Goal: Register for event/course

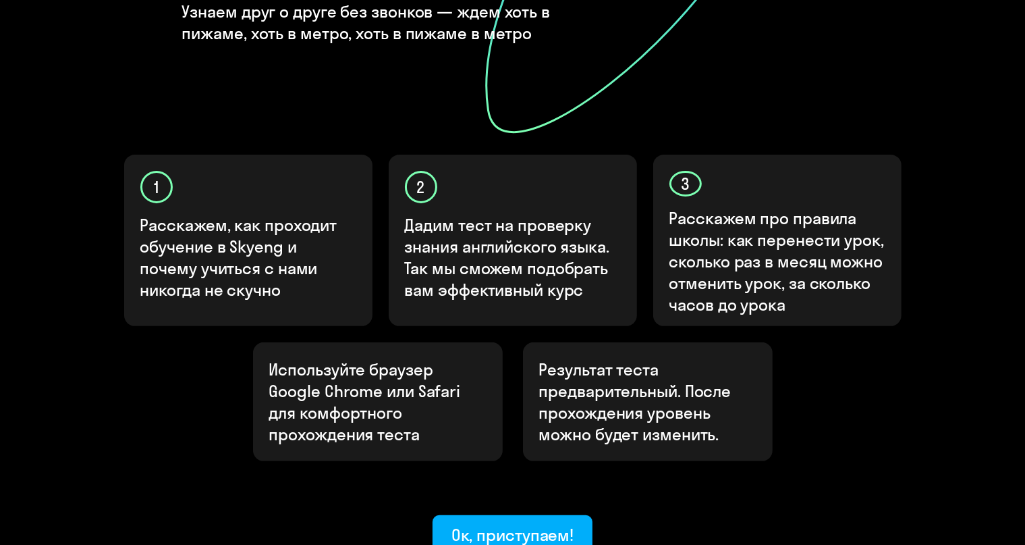
scroll to position [333, 0]
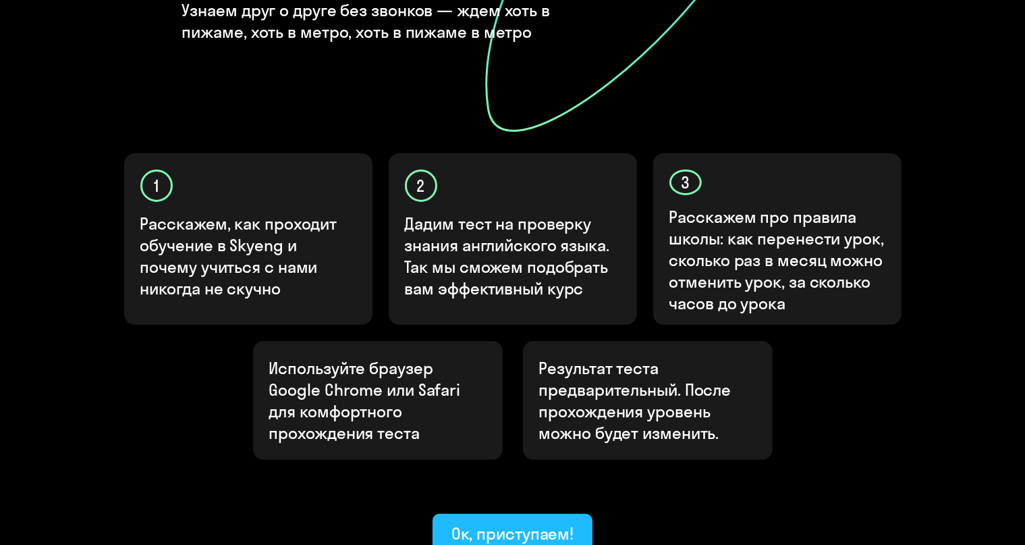
click at [552, 522] on div "Ок, приступаем!" at bounding box center [512, 533] width 123 height 22
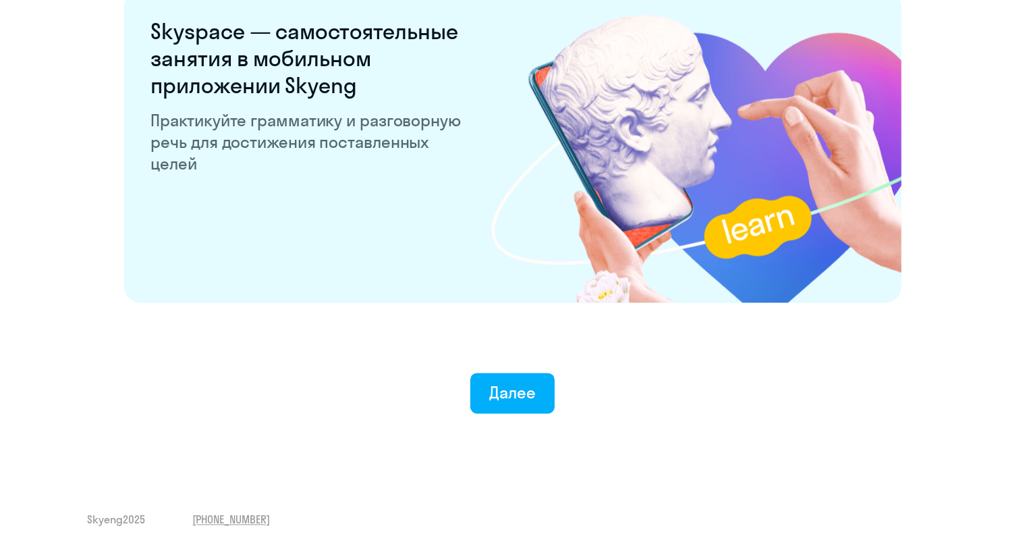
scroll to position [2581, 0]
click at [528, 395] on div "Далее" at bounding box center [512, 392] width 47 height 22
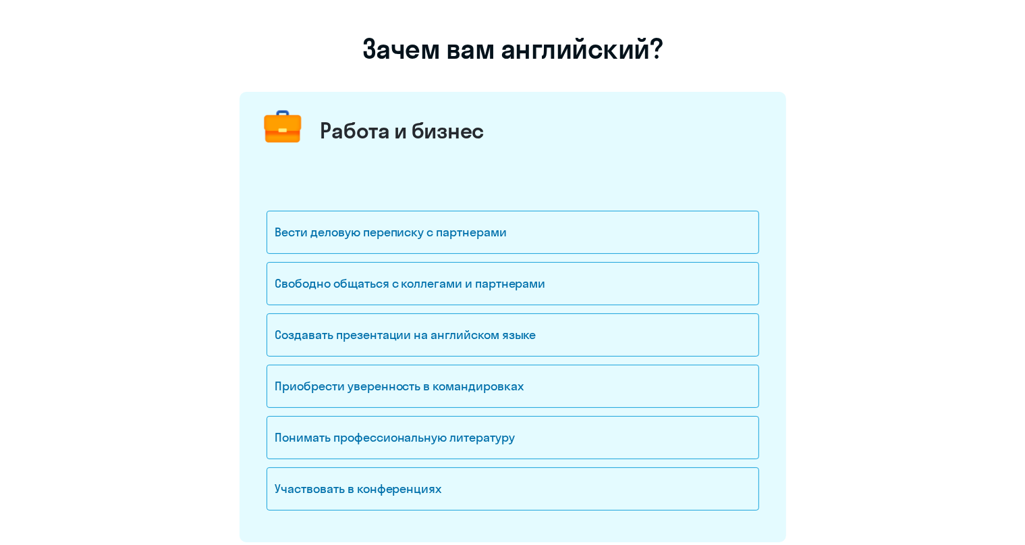
scroll to position [84, 0]
click at [521, 236] on div "Вести деловую переписку с партнерами" at bounding box center [513, 231] width 493 height 43
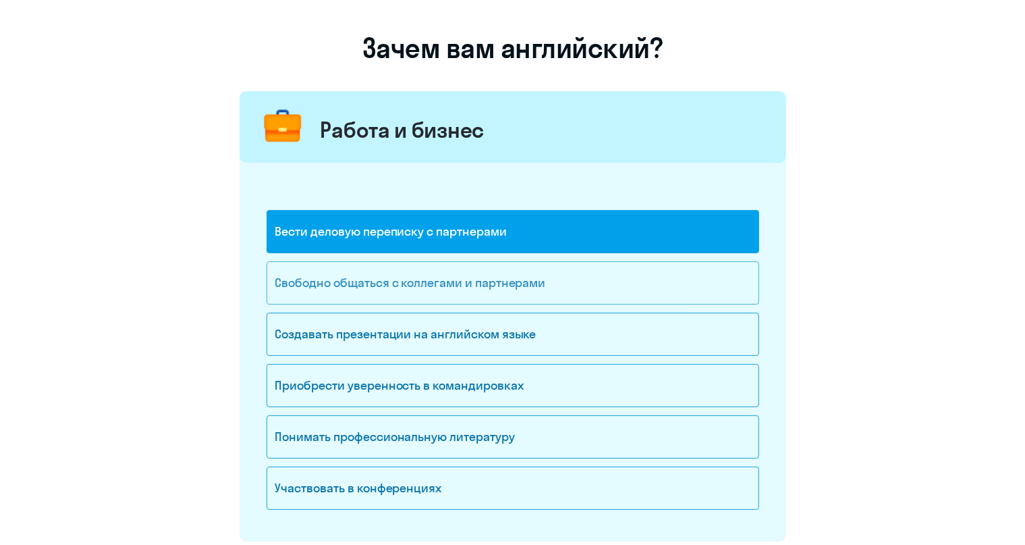
click at [516, 283] on div "Свободно общаться с коллегами и партнерами" at bounding box center [513, 282] width 493 height 43
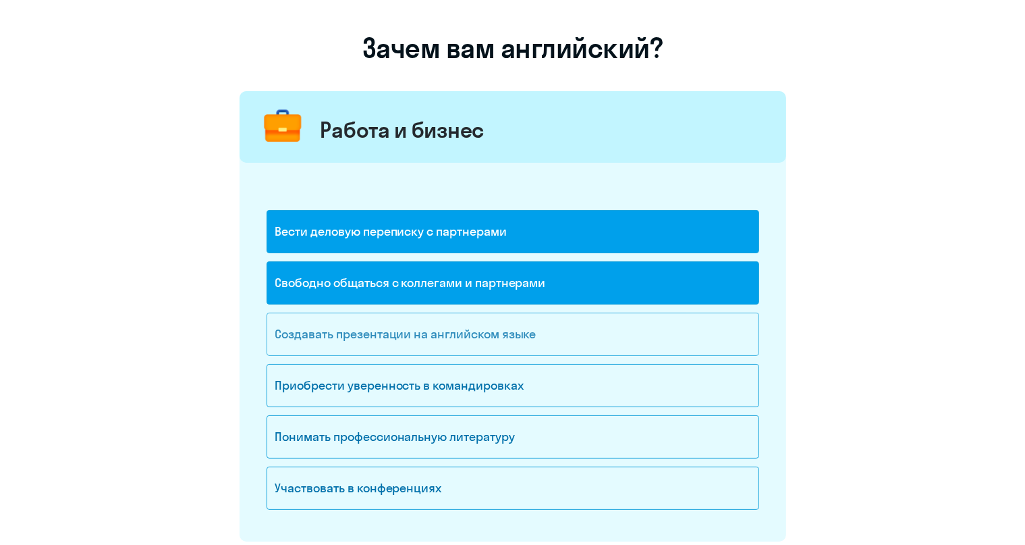
scroll to position [159, 0]
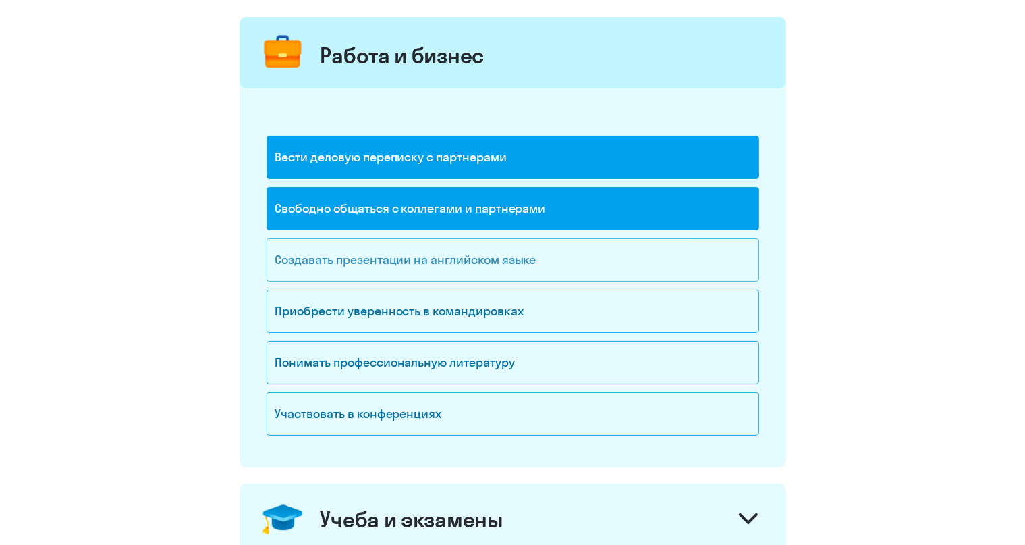
click at [508, 330] on div "Приобрести уверенность в командировках" at bounding box center [513, 311] width 493 height 43
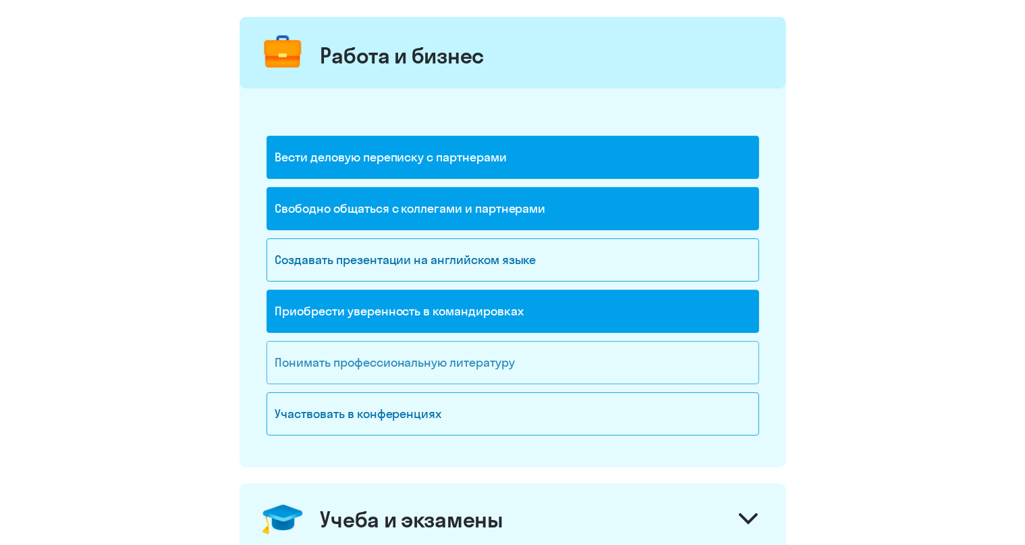
click at [506, 341] on div "Понимать профессиональную литературу" at bounding box center [513, 362] width 493 height 43
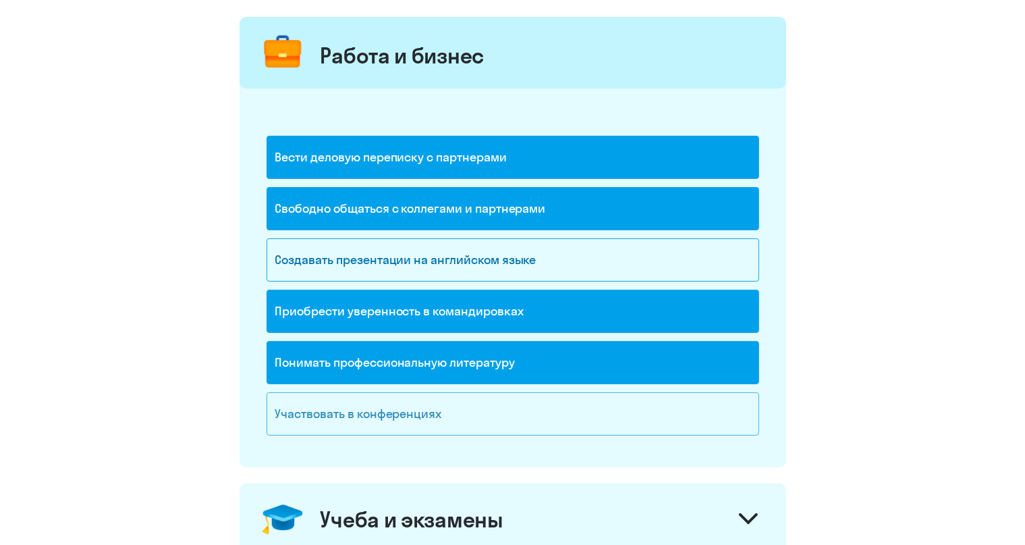
click at [478, 418] on div "Участвовать в конференциях" at bounding box center [513, 413] width 493 height 43
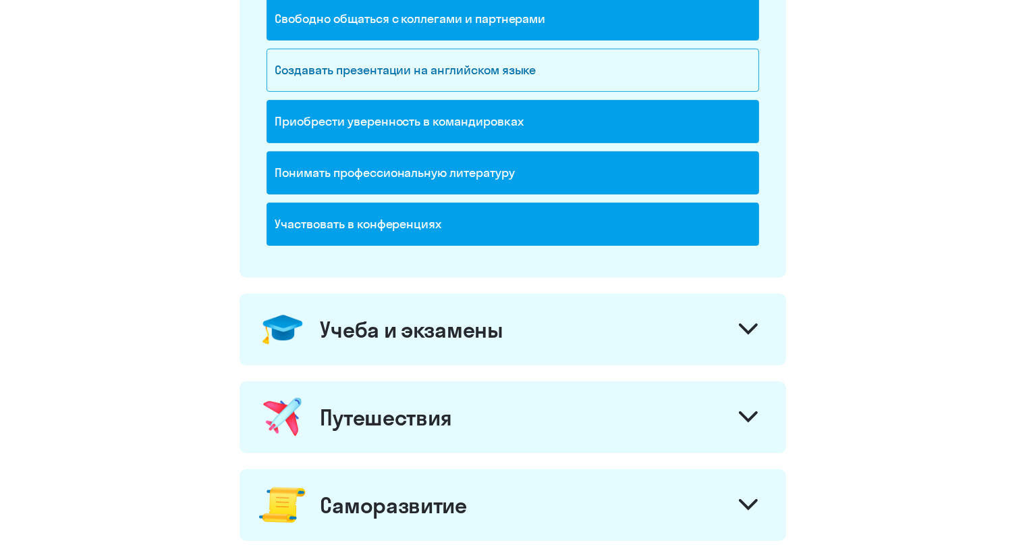
scroll to position [351, 0]
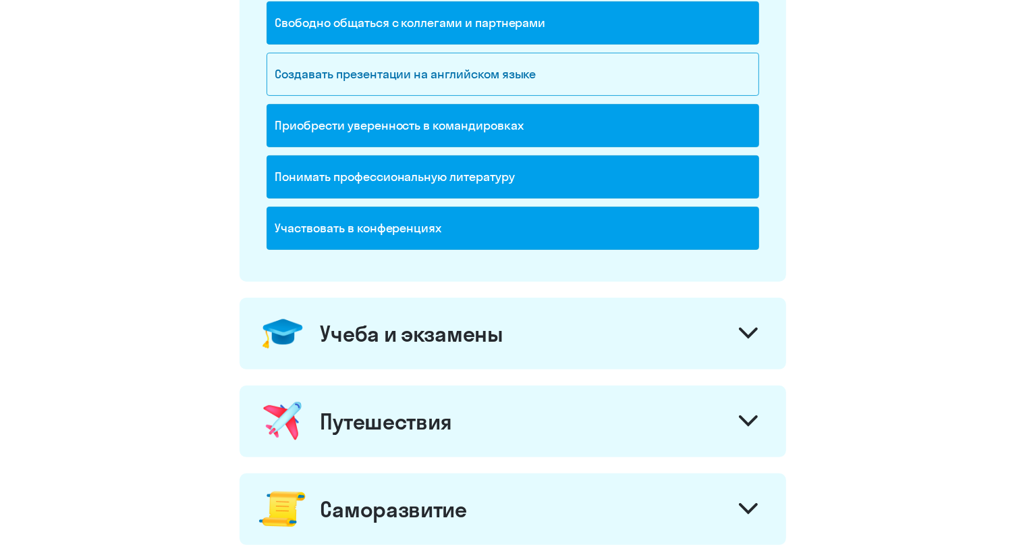
click at [524, 318] on div "Учеба и экзамены" at bounding box center [513, 334] width 547 height 72
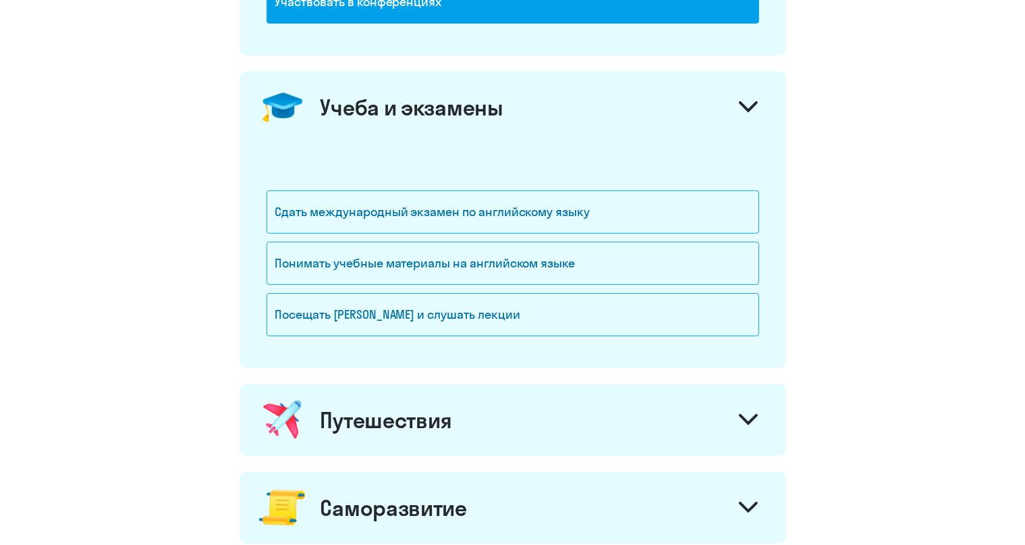
scroll to position [585, 0]
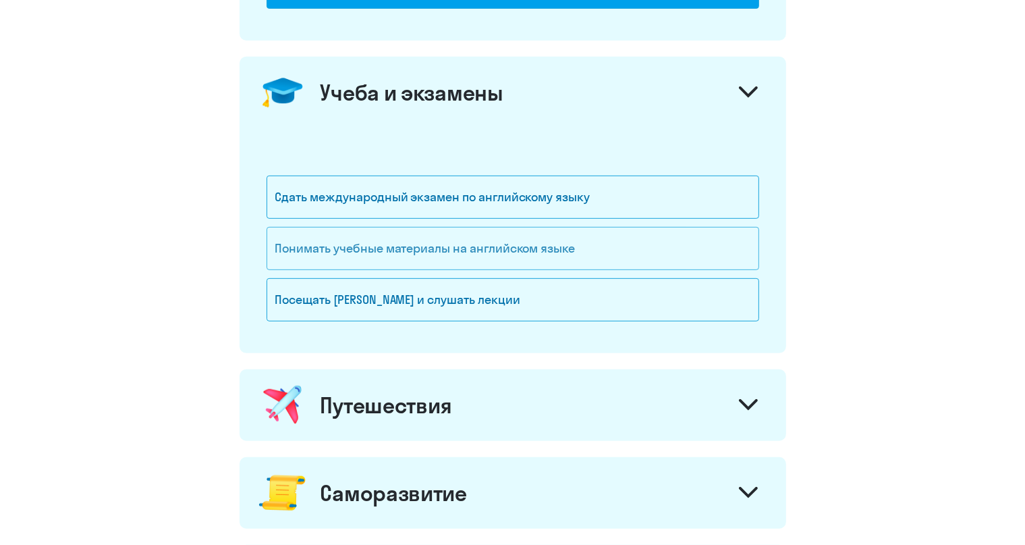
click at [544, 251] on div "Понимать учебные материалы на английском языке" at bounding box center [513, 248] width 493 height 43
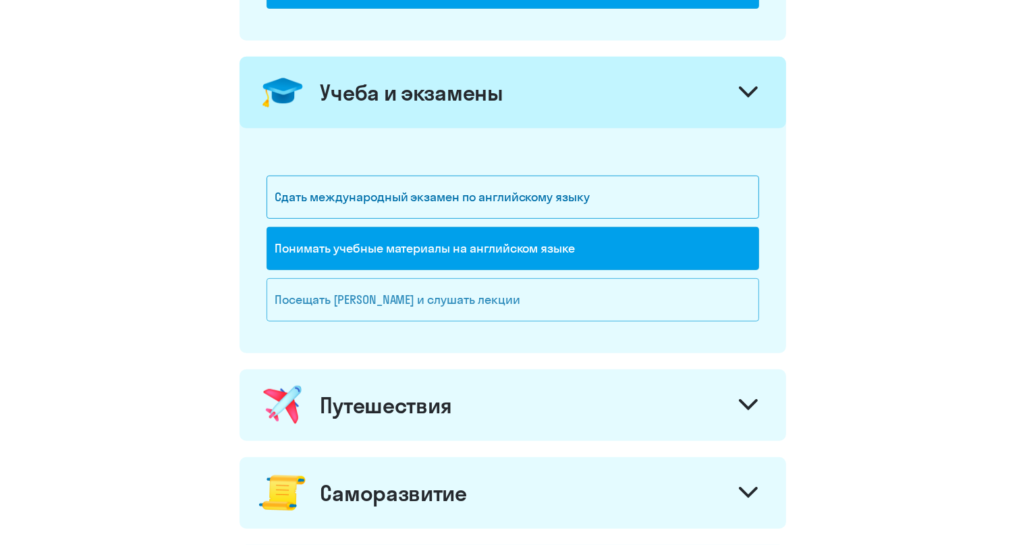
click at [512, 281] on div "Посещать [PERSON_NAME] и слушать лекции" at bounding box center [513, 299] width 493 height 43
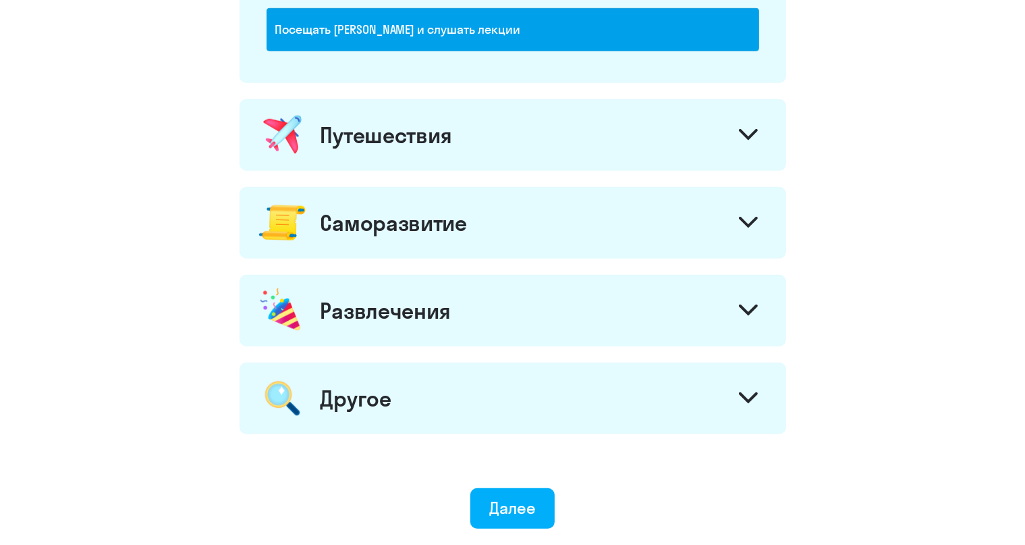
scroll to position [856, 0]
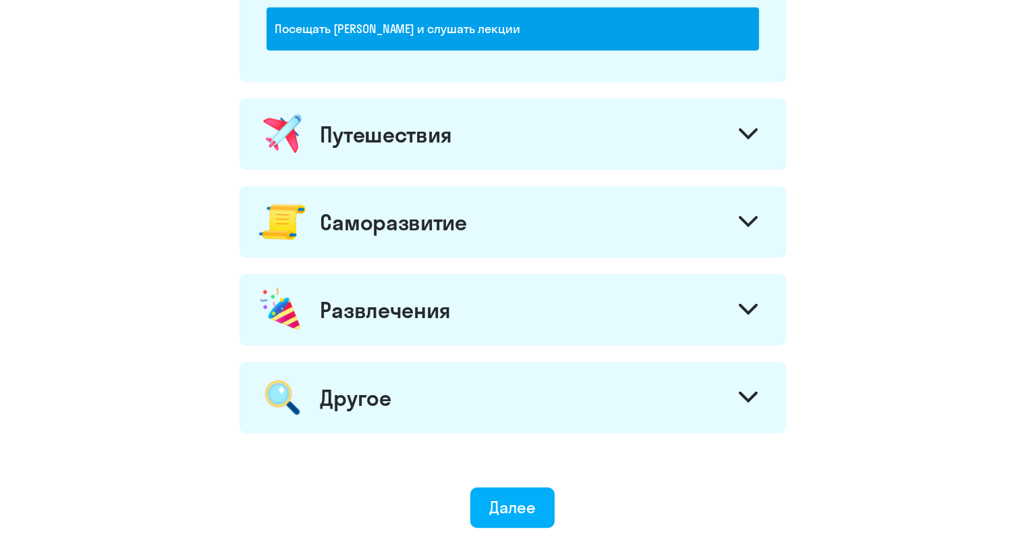
click at [542, 157] on div "Путешествия" at bounding box center [513, 135] width 547 height 72
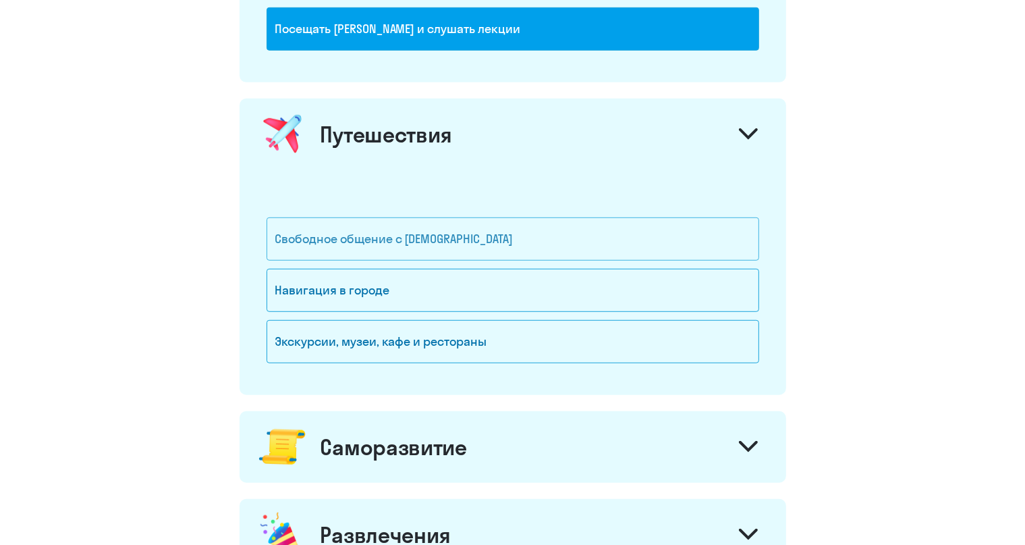
click at [485, 241] on div "Свободное общение с [DEMOGRAPHIC_DATA]" at bounding box center [513, 238] width 493 height 43
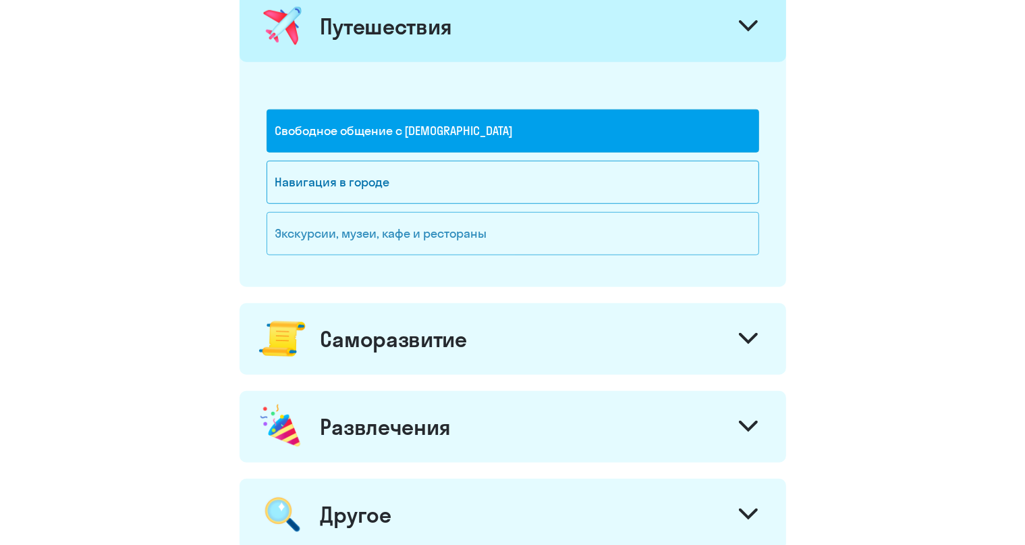
scroll to position [985, 0]
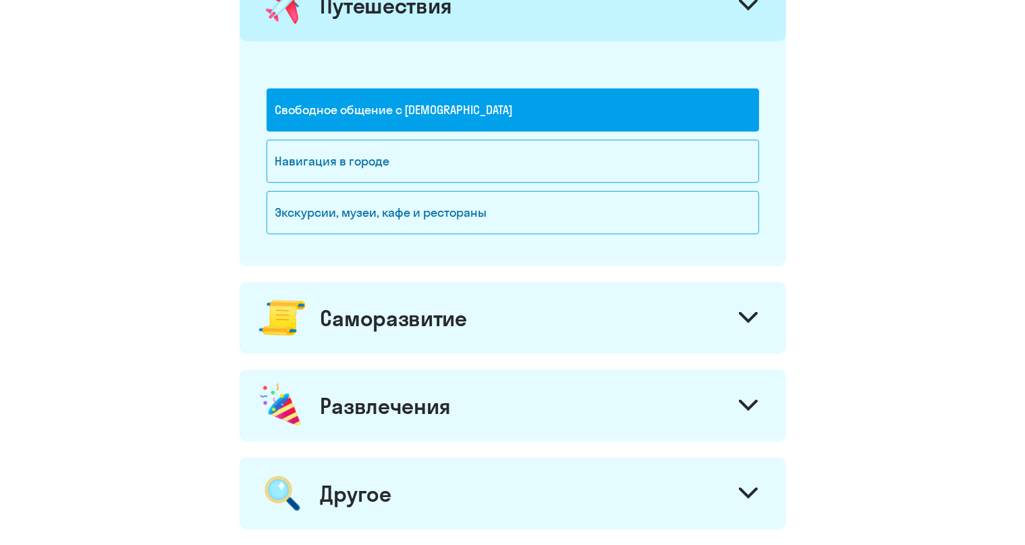
click at [495, 306] on div "Саморазвитие" at bounding box center [513, 318] width 547 height 72
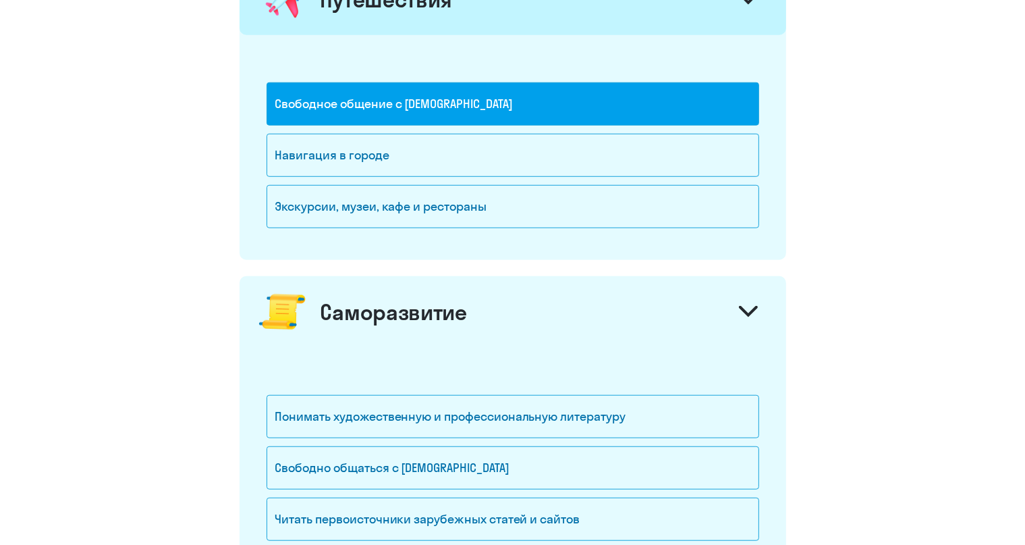
scroll to position [984, 0]
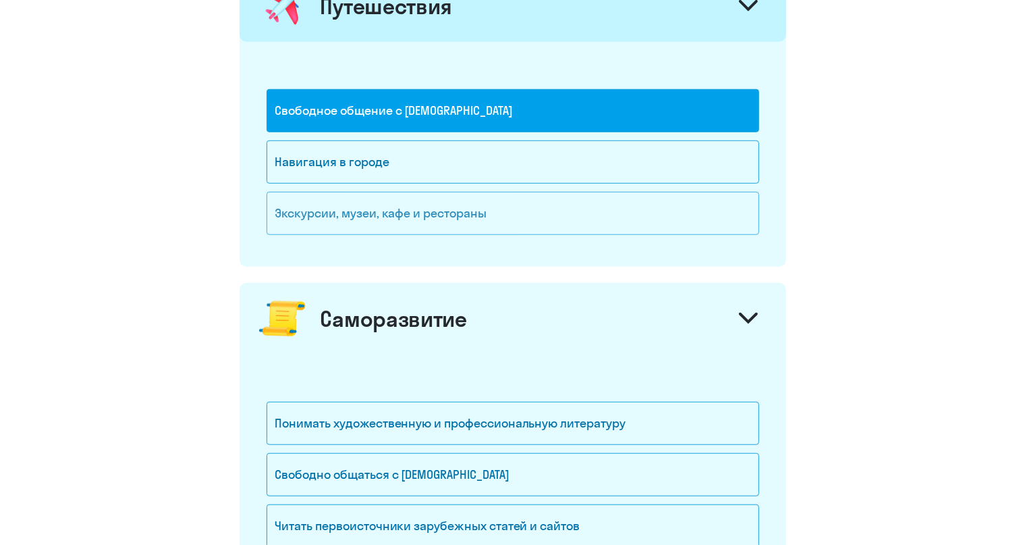
click at [497, 202] on div "Экскурсии, музеи, кафе и рестораны" at bounding box center [513, 213] width 493 height 43
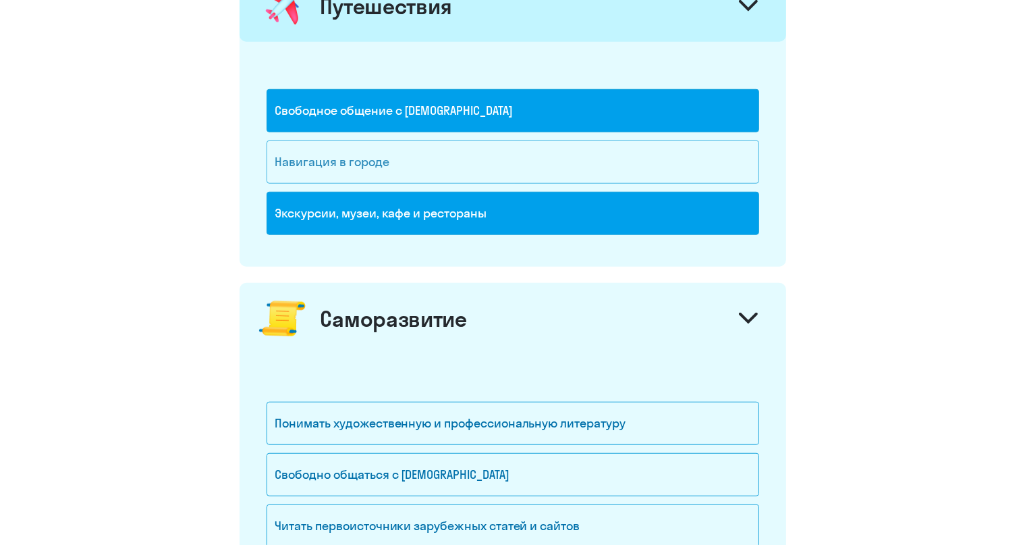
click at [493, 156] on div "Навигация в городе" at bounding box center [513, 161] width 493 height 43
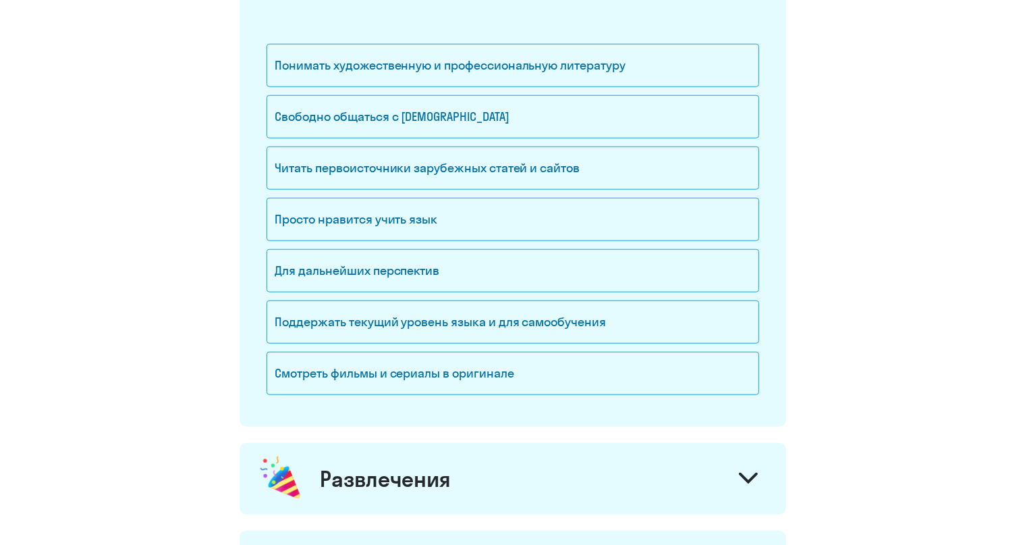
scroll to position [1342, 0]
click at [496, 55] on div "Понимать художественную и профессиональную литературу" at bounding box center [513, 65] width 493 height 43
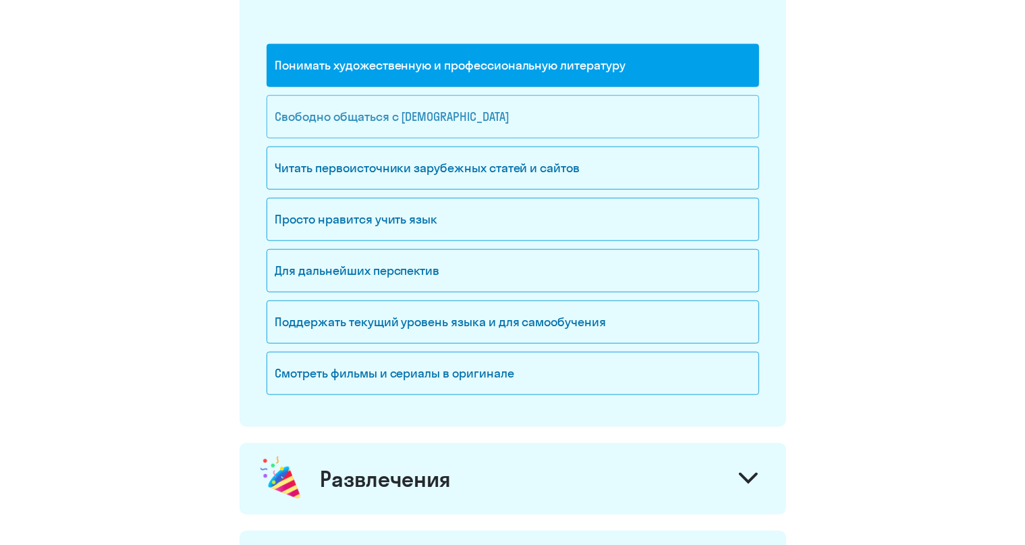
click at [491, 98] on div "Свободно общаться с [DEMOGRAPHIC_DATA]" at bounding box center [513, 116] width 493 height 43
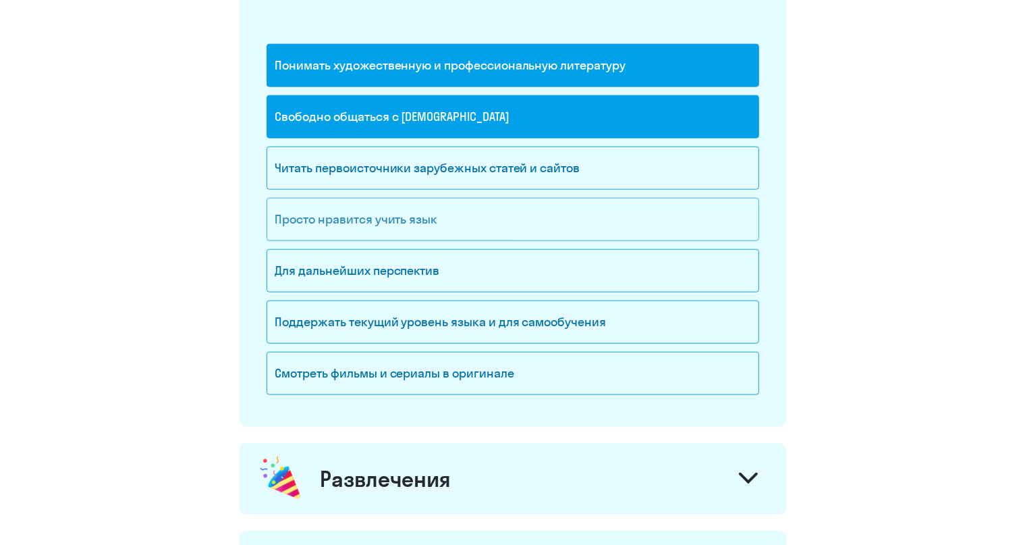
click at [431, 198] on div "Просто нравится учить язык" at bounding box center [513, 219] width 493 height 43
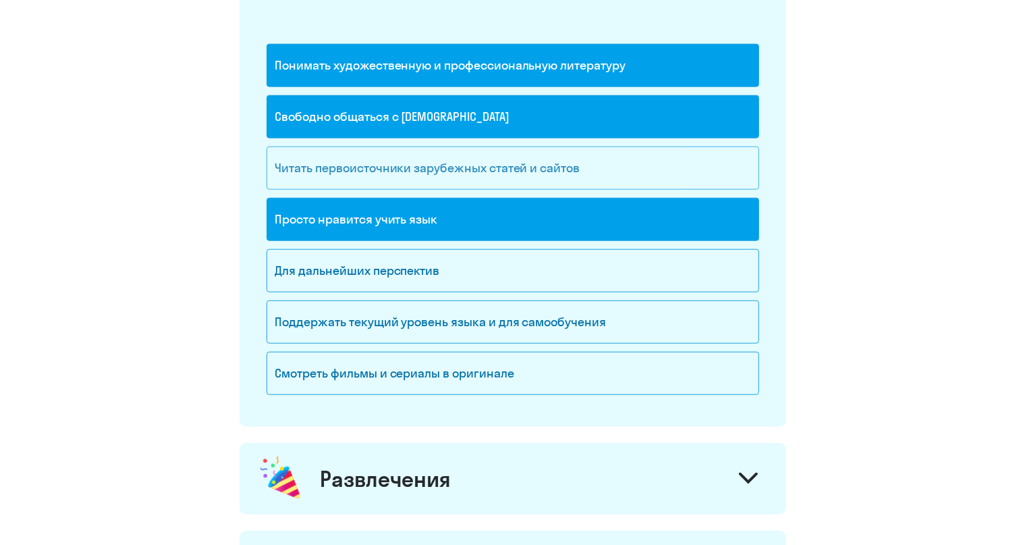
click at [476, 149] on div "Читать первоисточники зарубежных статей и сайтов" at bounding box center [513, 167] width 493 height 43
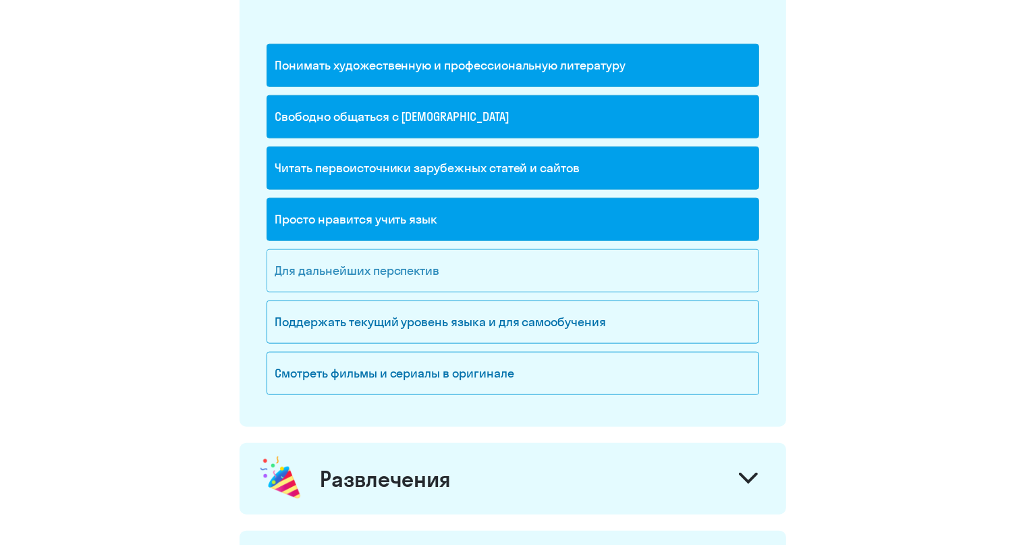
click at [474, 272] on div "Для дальнейших перспектив" at bounding box center [513, 270] width 493 height 43
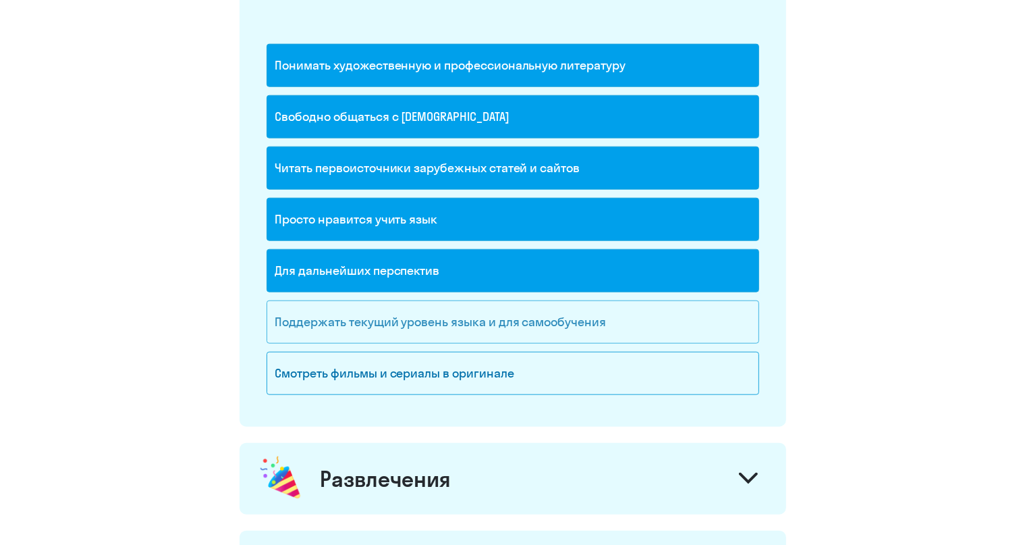
click at [485, 329] on div "Поддержать текущий уровень языка и для cамообучения" at bounding box center [513, 321] width 493 height 43
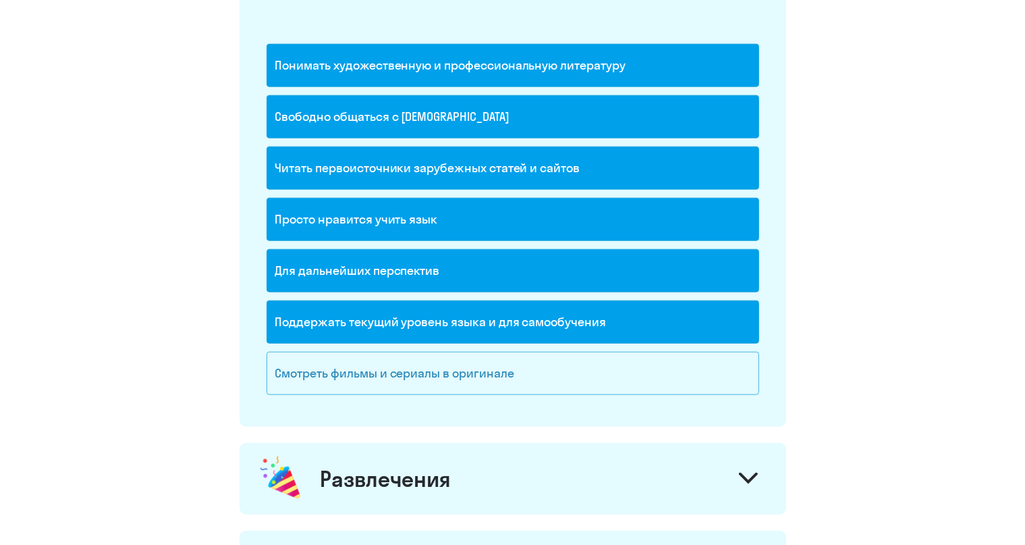
click at [490, 354] on div "Смотреть фильмы и сериалы в оригинале" at bounding box center [513, 373] width 493 height 43
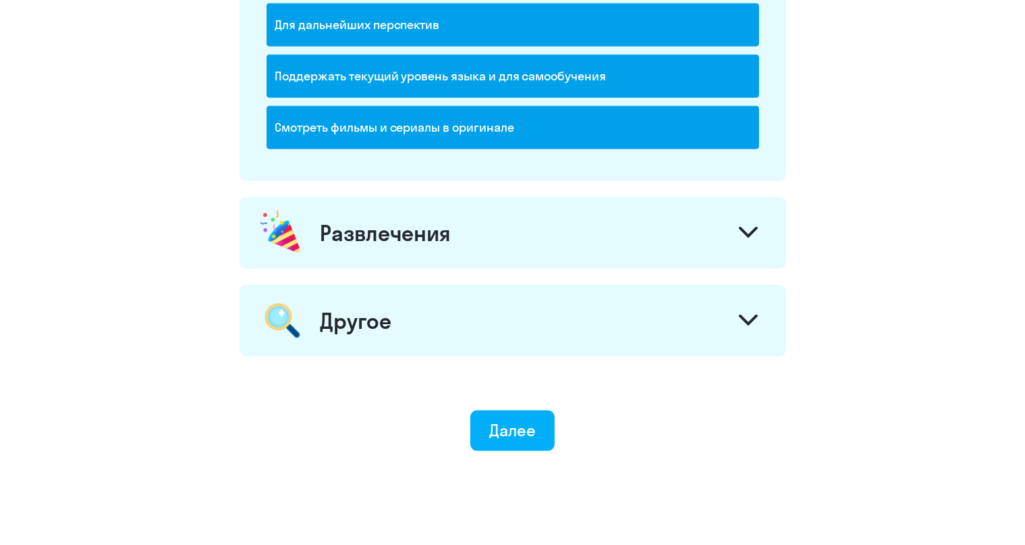
scroll to position [1617, 0]
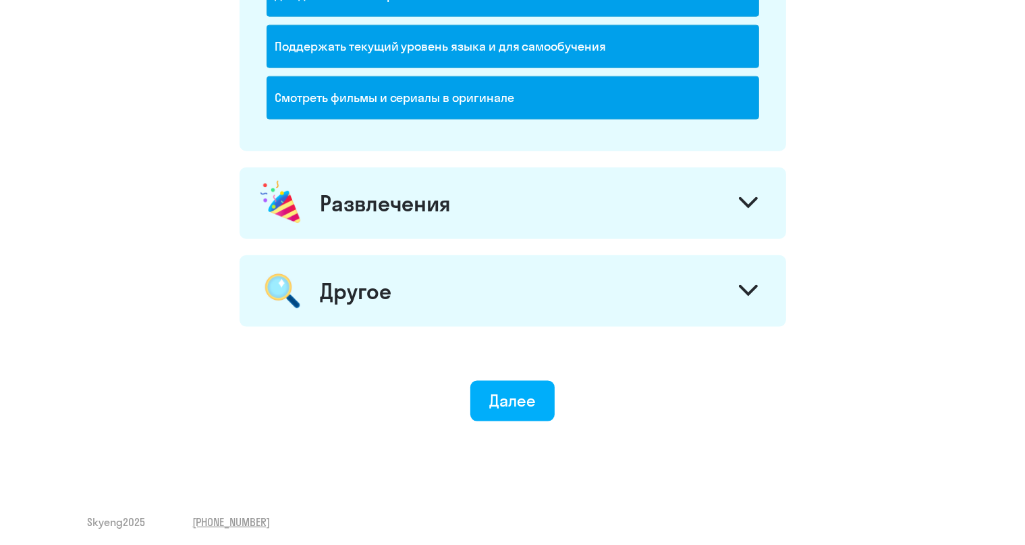
click at [493, 231] on div "Развлечения" at bounding box center [513, 203] width 547 height 72
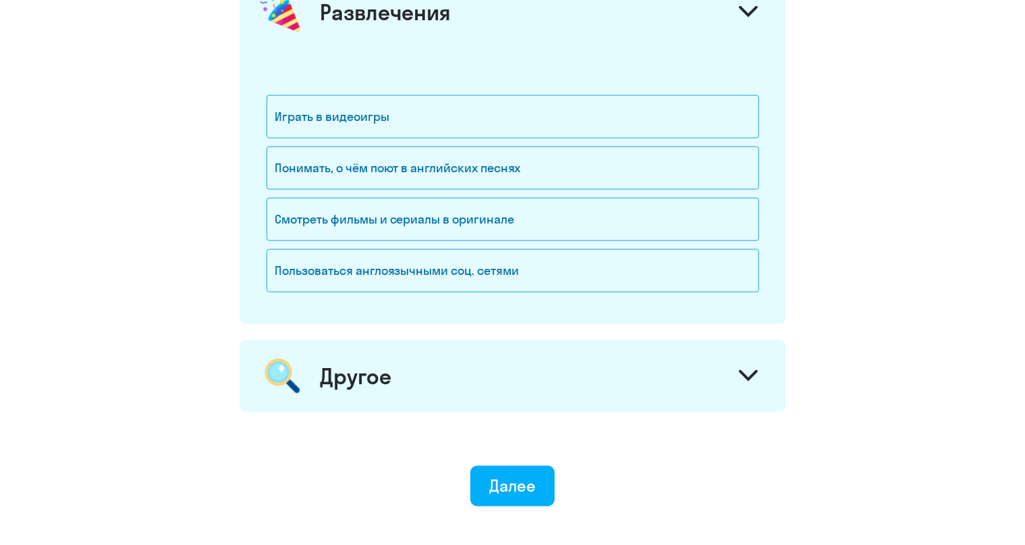
scroll to position [1809, 0]
click at [473, 365] on div "Другое" at bounding box center [513, 375] width 547 height 72
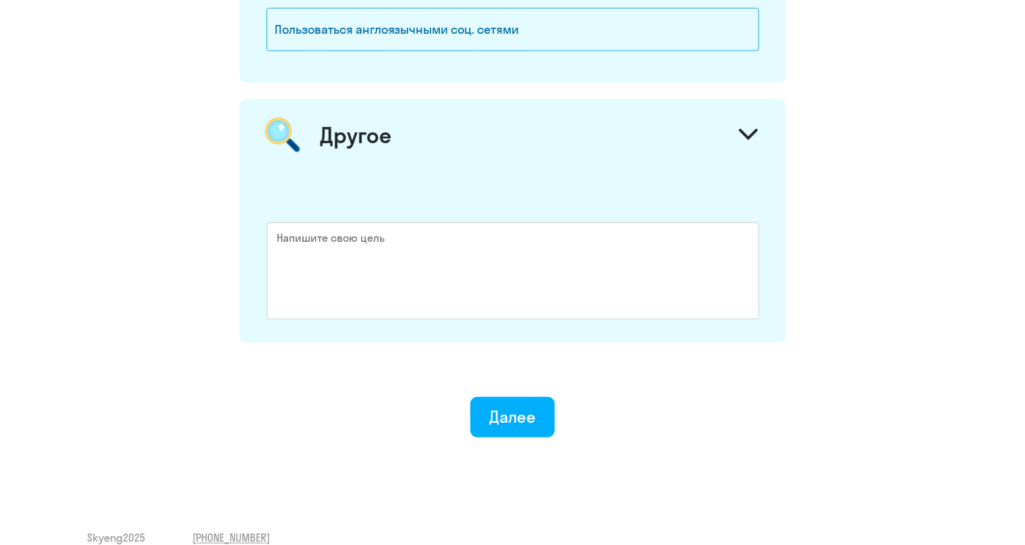
scroll to position [2054, 0]
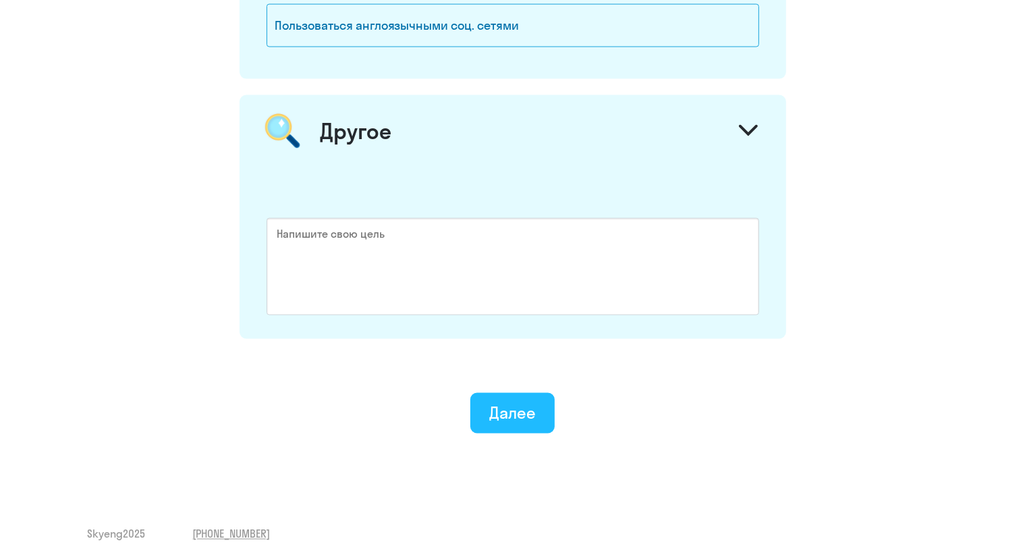
click at [495, 392] on button "Далее" at bounding box center [512, 412] width 84 height 40
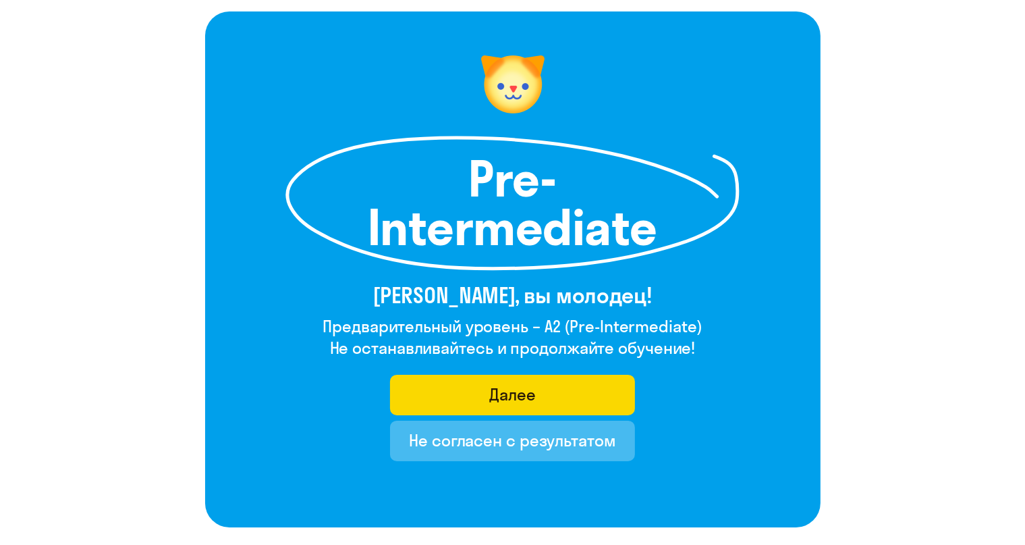
scroll to position [80, 0]
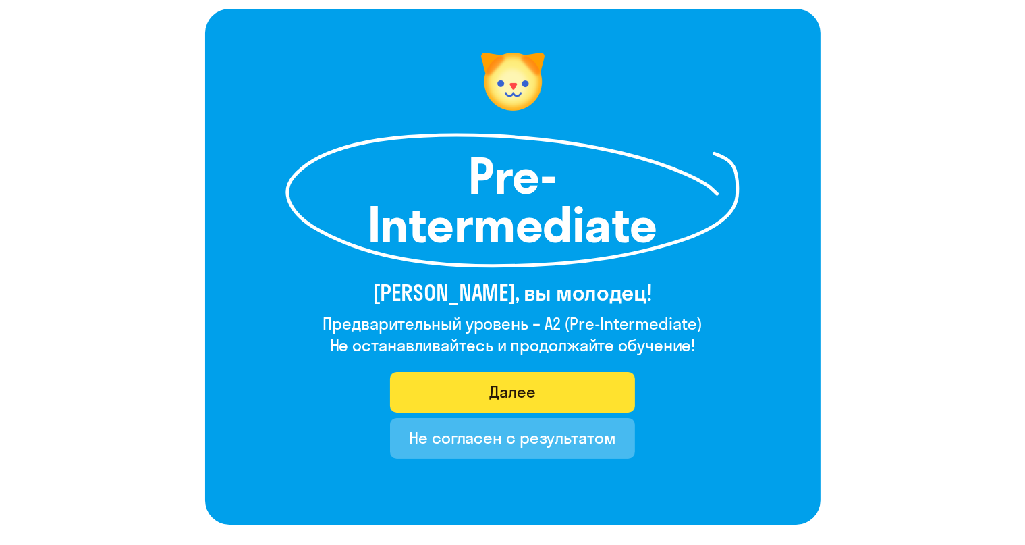
click at [486, 405] on button "Далее" at bounding box center [512, 392] width 245 height 40
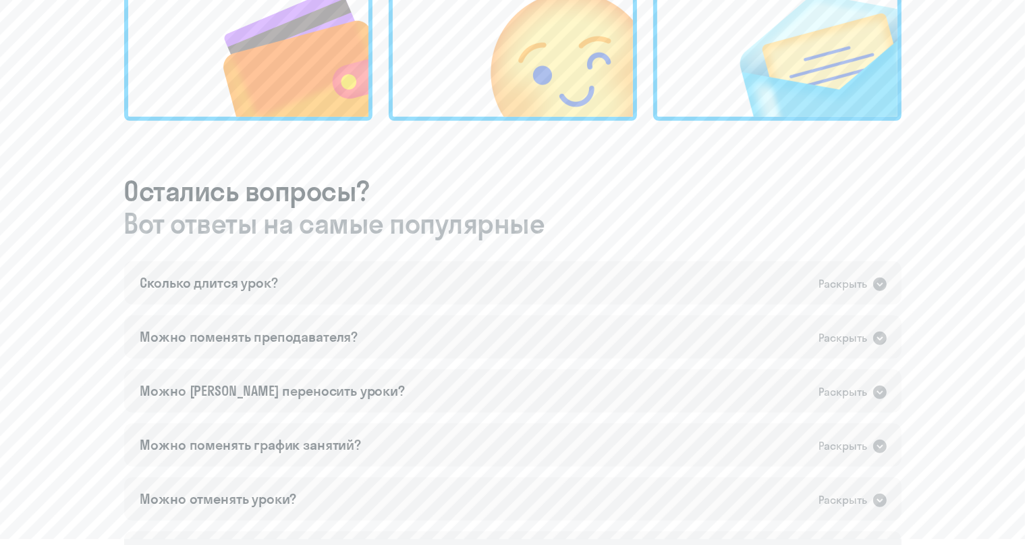
scroll to position [601, 0]
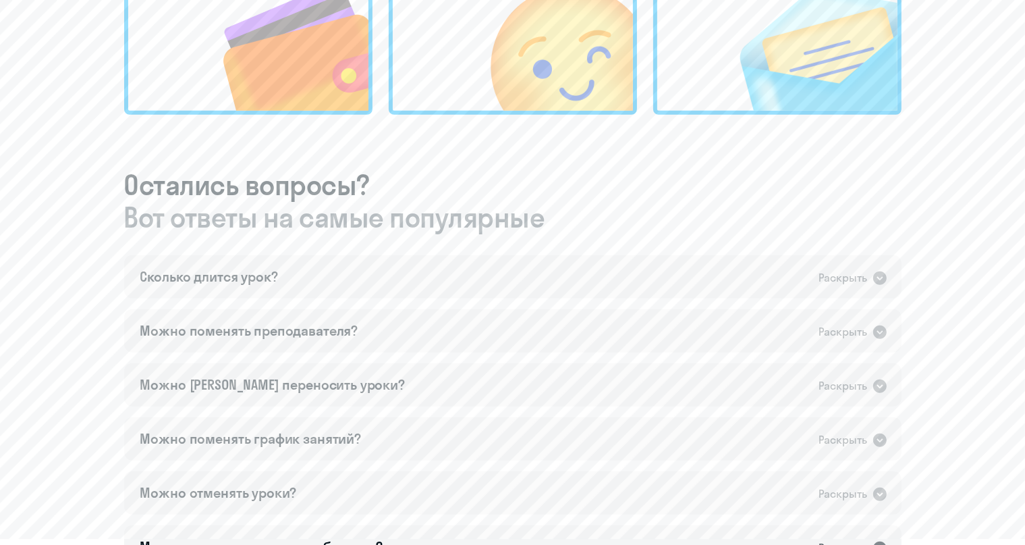
click at [282, 105] on img at bounding box center [269, 20] width 197 height 182
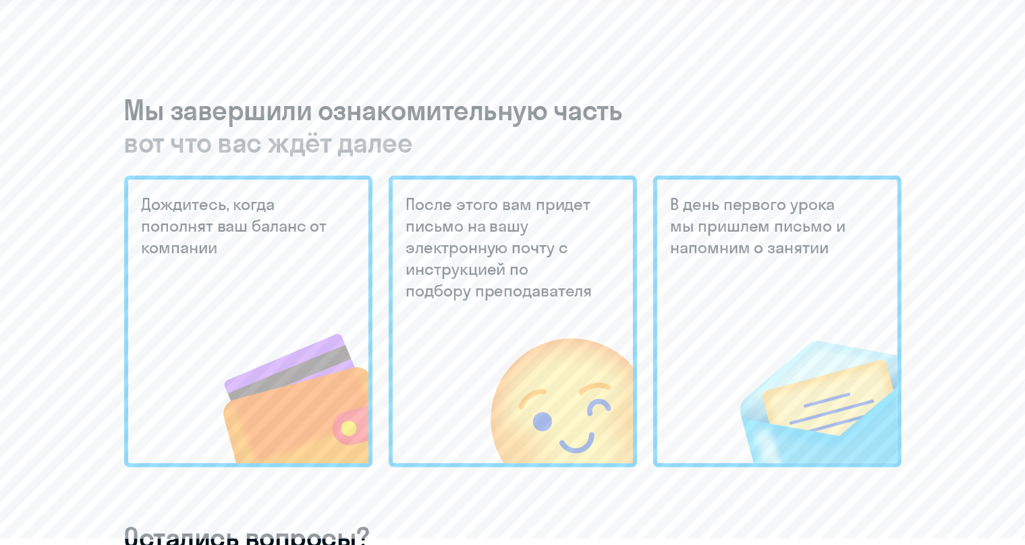
scroll to position [0, 0]
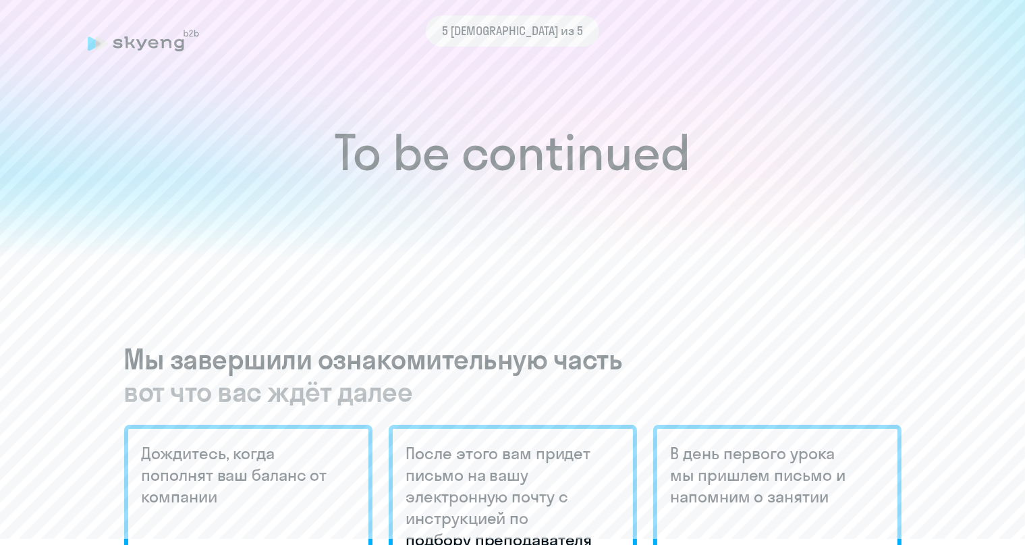
drag, startPoint x: 172, startPoint y: 67, endPoint x: 159, endPoint y: 53, distance: 19.6
click at [159, 53] on div "5 [DEMOGRAPHIC_DATA] из 5" at bounding box center [513, 40] width 850 height 31
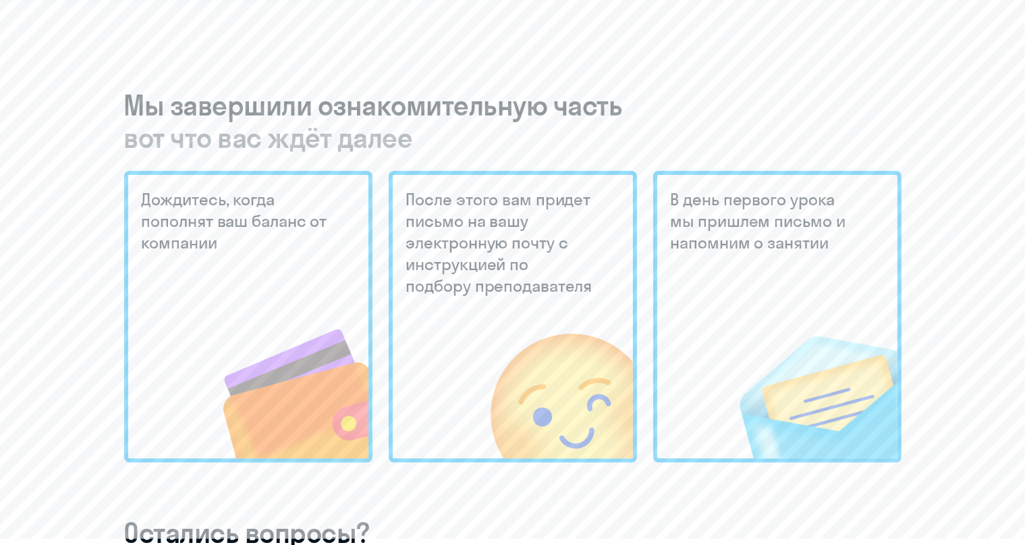
scroll to position [260, 0]
